Goal: Check status

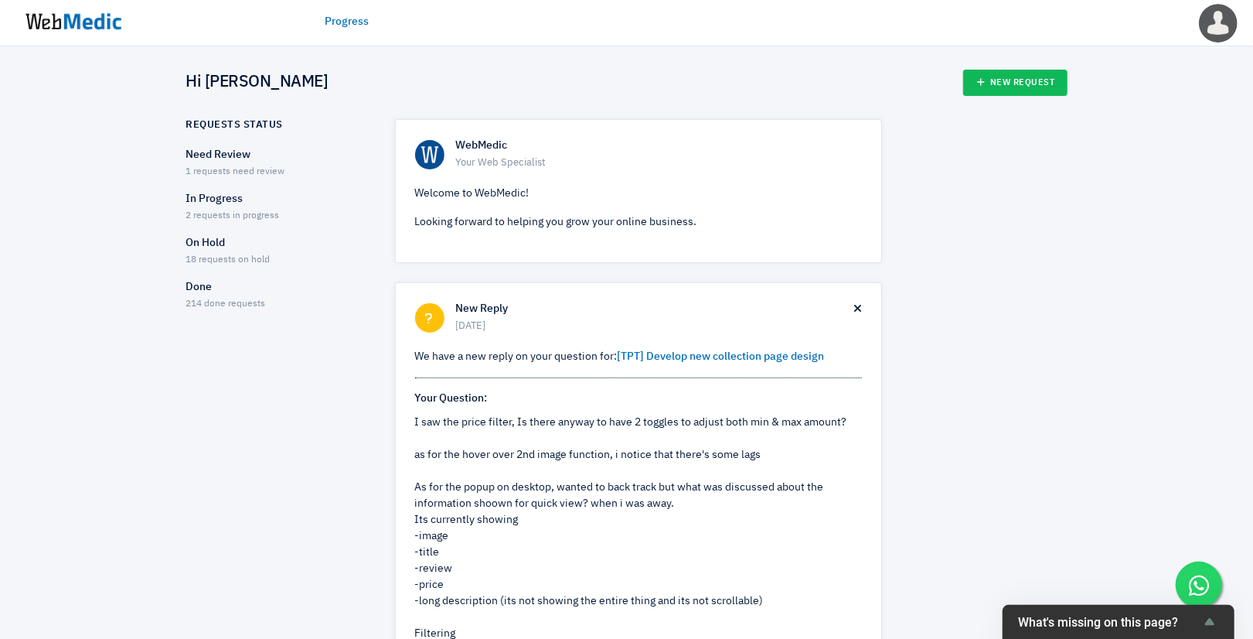
click at [343, 19] on link "Progress" at bounding box center [348, 22] width 44 height 16
click at [247, 290] on p "Done" at bounding box center [277, 287] width 182 height 16
click at [240, 255] on span "18 requests on hold" at bounding box center [228, 259] width 84 height 9
click at [223, 152] on p "Need Review" at bounding box center [277, 155] width 182 height 16
click at [247, 167] on span "1 requests need review" at bounding box center [235, 171] width 99 height 9
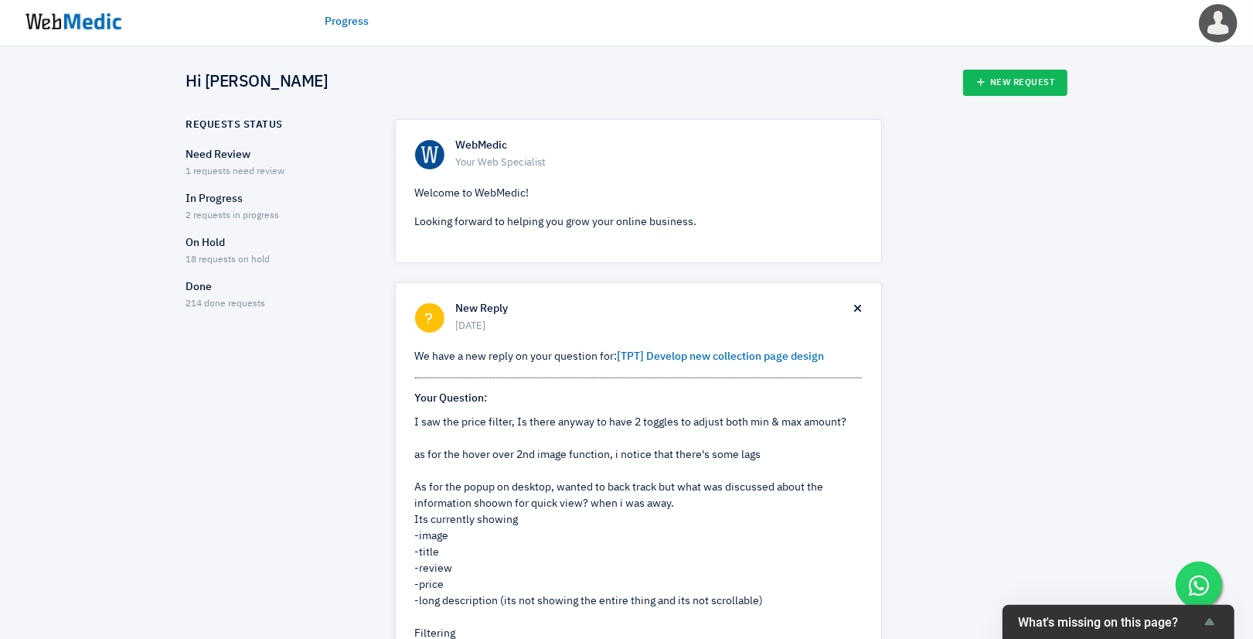
click at [226, 197] on p "In Progress" at bounding box center [277, 199] width 182 height 16
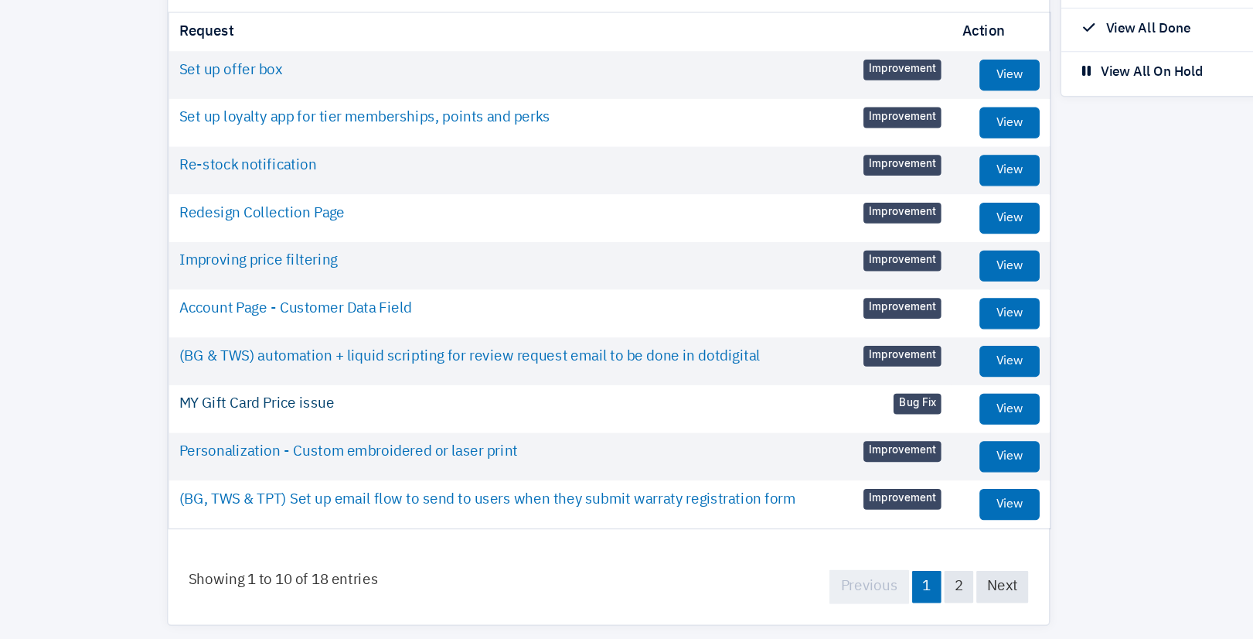
scroll to position [79, 0]
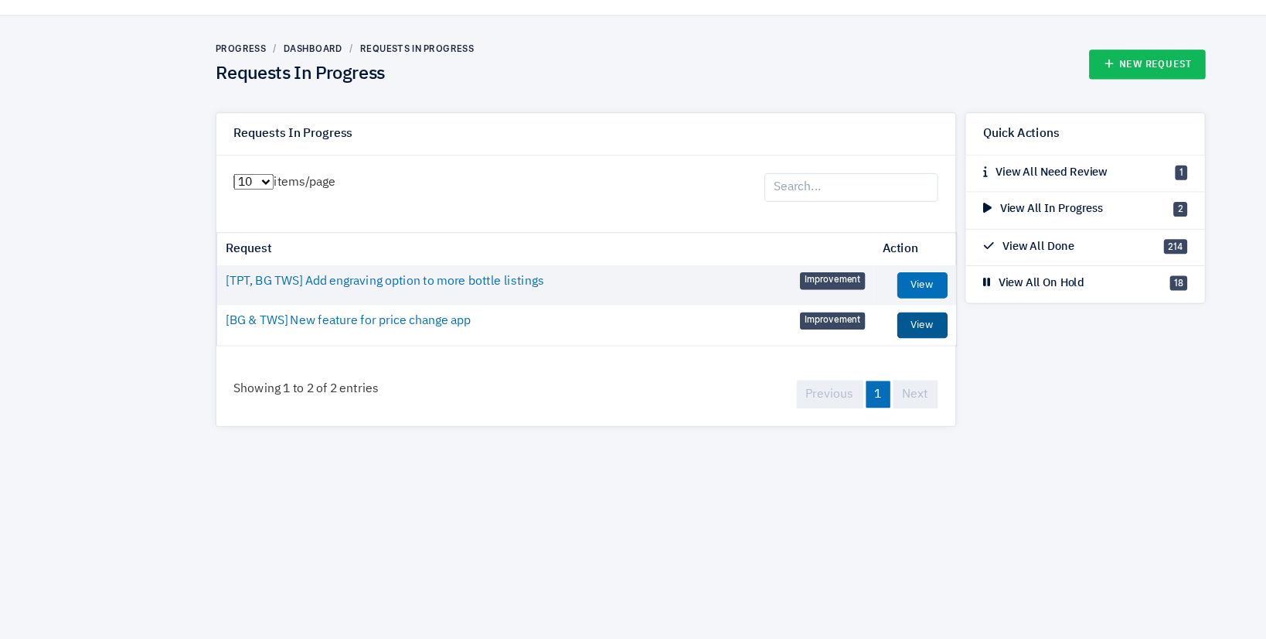
click at [834, 331] on link "View" at bounding box center [821, 321] width 45 height 23
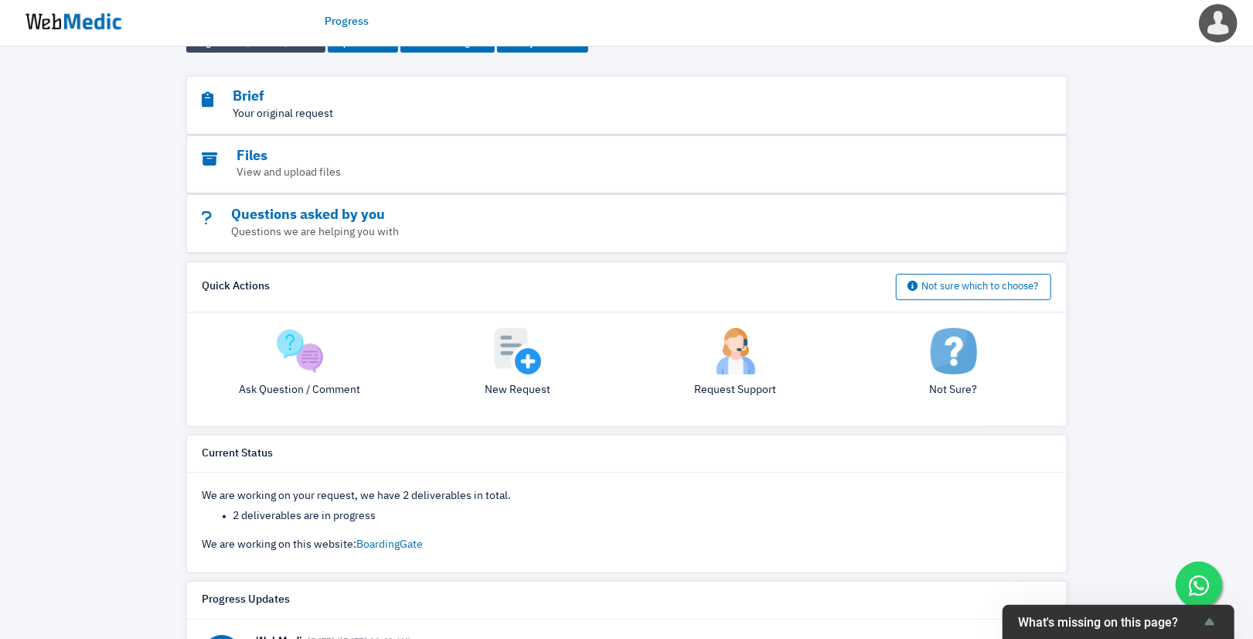
scroll to position [113, 0]
click at [268, 110] on p "Your original request" at bounding box center [585, 113] width 764 height 16
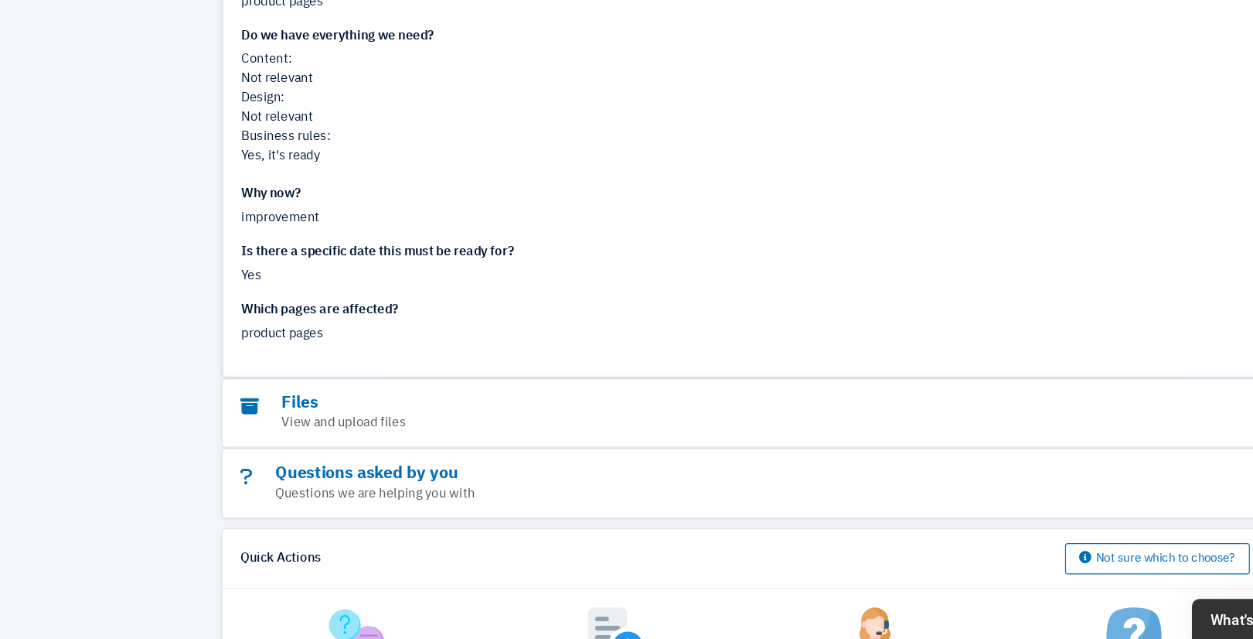
scroll to position [285, 0]
